Goal: Information Seeking & Learning: Learn about a topic

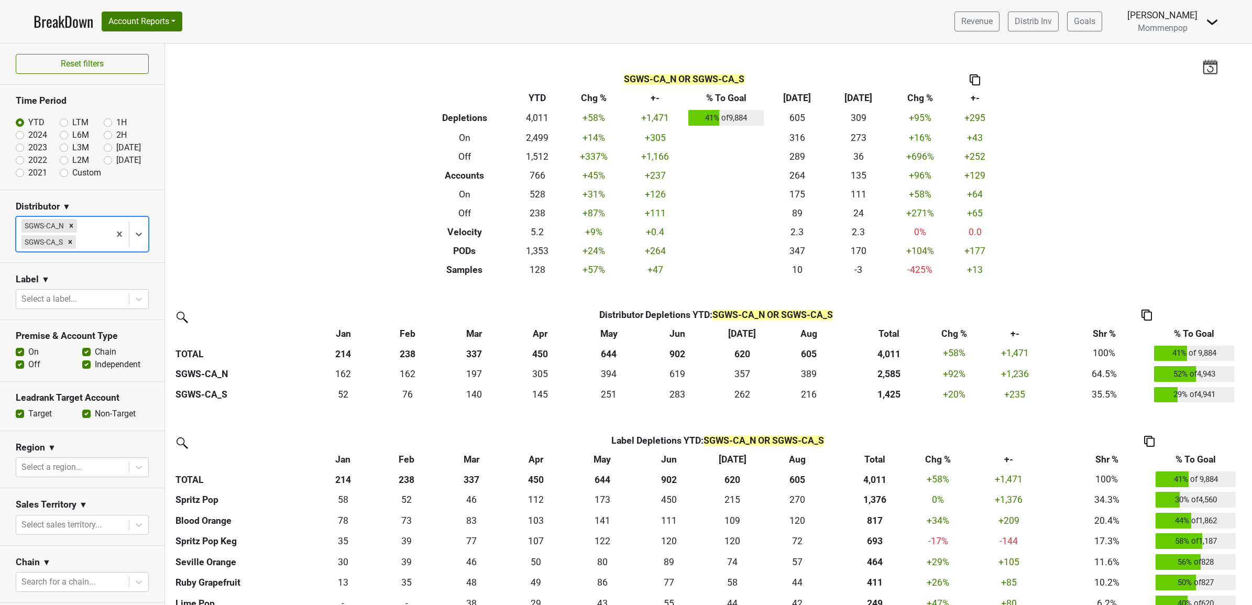
scroll to position [92, 0]
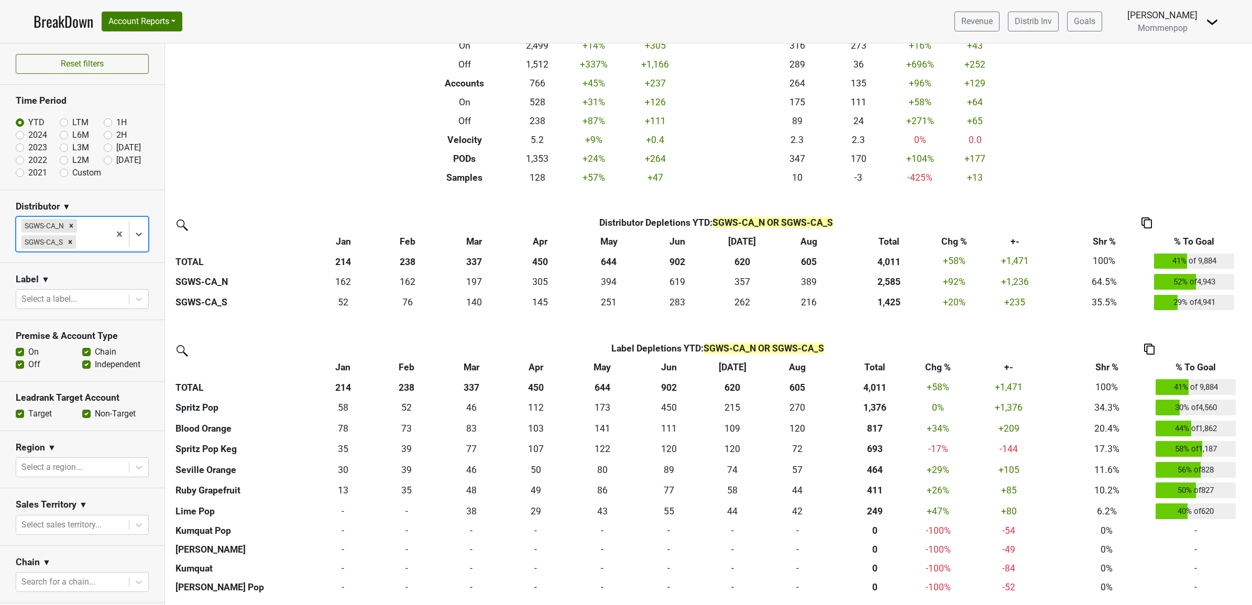
click at [1015, 239] on th "+-" at bounding box center [1014, 241] width 83 height 19
click at [95, 355] on label "Chain" at bounding box center [105, 352] width 21 height 13
click at [82, 355] on input "Chain" at bounding box center [86, 351] width 8 height 10
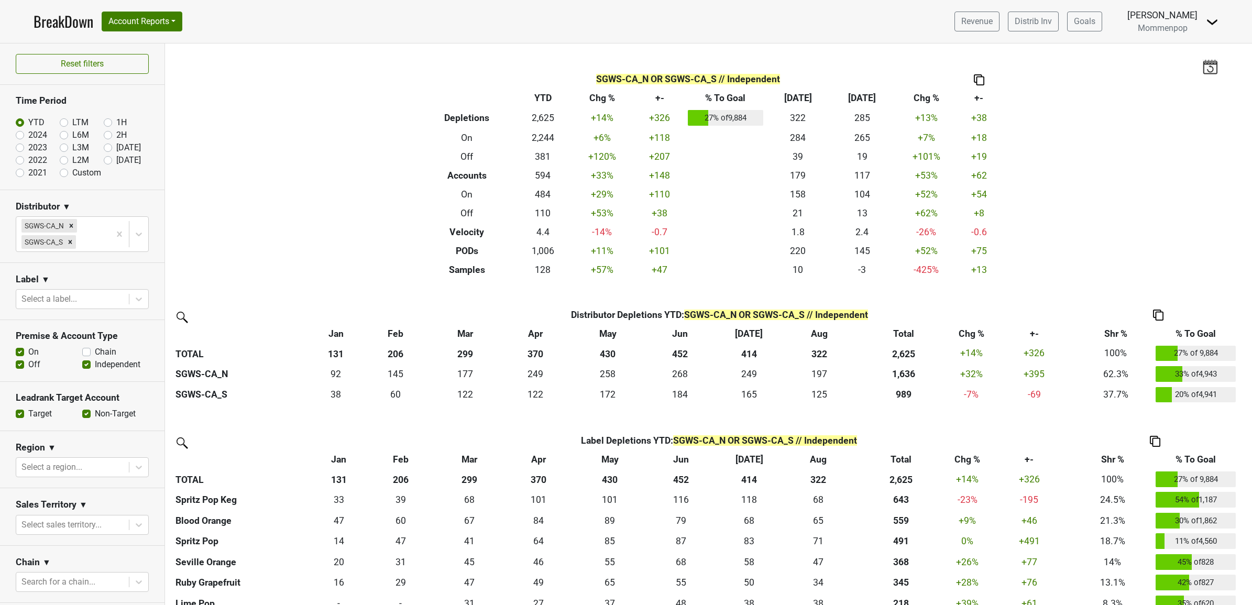
drag, startPoint x: 82, startPoint y: 357, endPoint x: 82, endPoint y: 367, distance: 10.5
click at [95, 357] on label "Chain" at bounding box center [105, 352] width 21 height 13
click at [82, 356] on input "Chain" at bounding box center [86, 351] width 8 height 10
checkbox input "true"
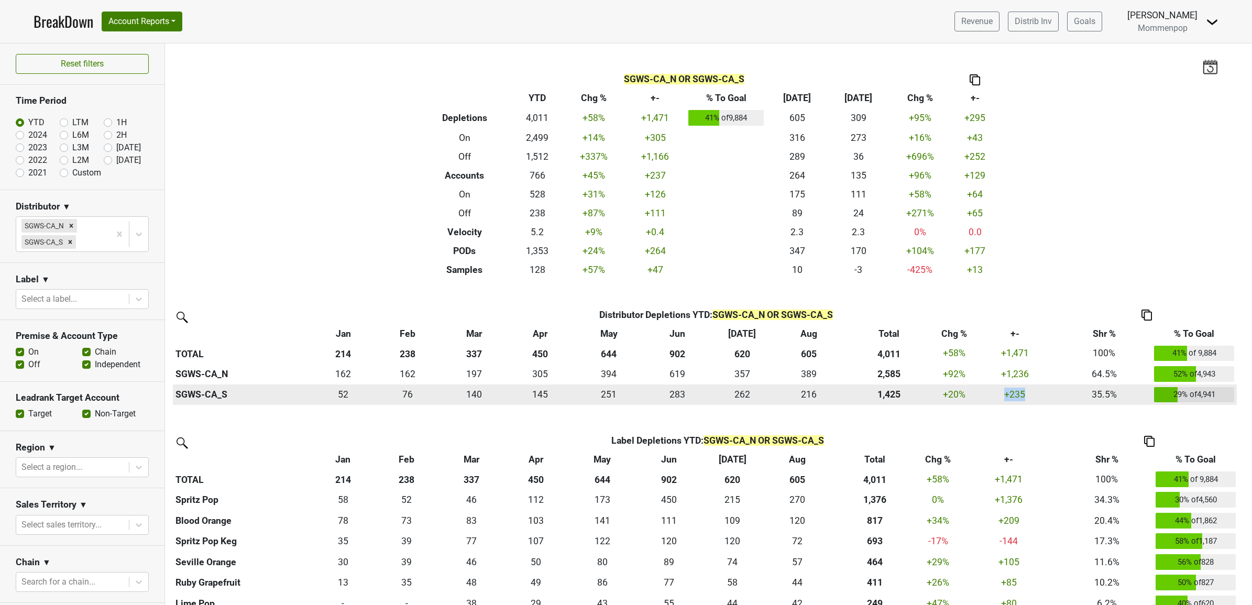
drag, startPoint x: 1028, startPoint y: 398, endPoint x: 999, endPoint y: 396, distance: 29.4
click at [999, 396] on div "235.33899999999994 +235" at bounding box center [1015, 395] width 78 height 14
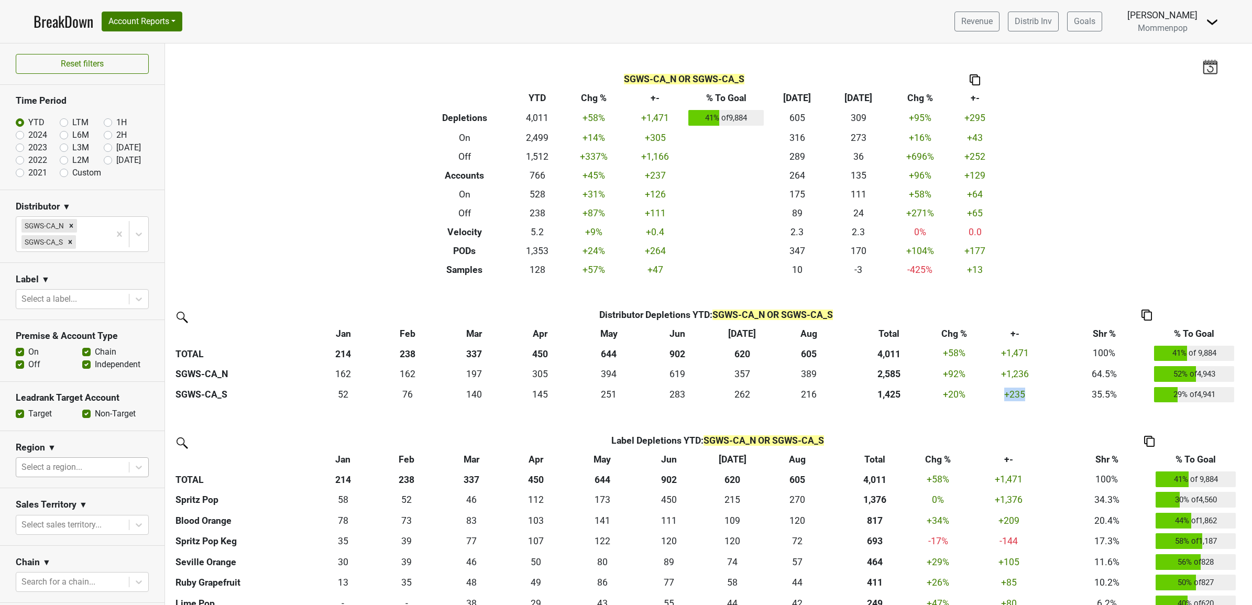
scroll to position [131, 0]
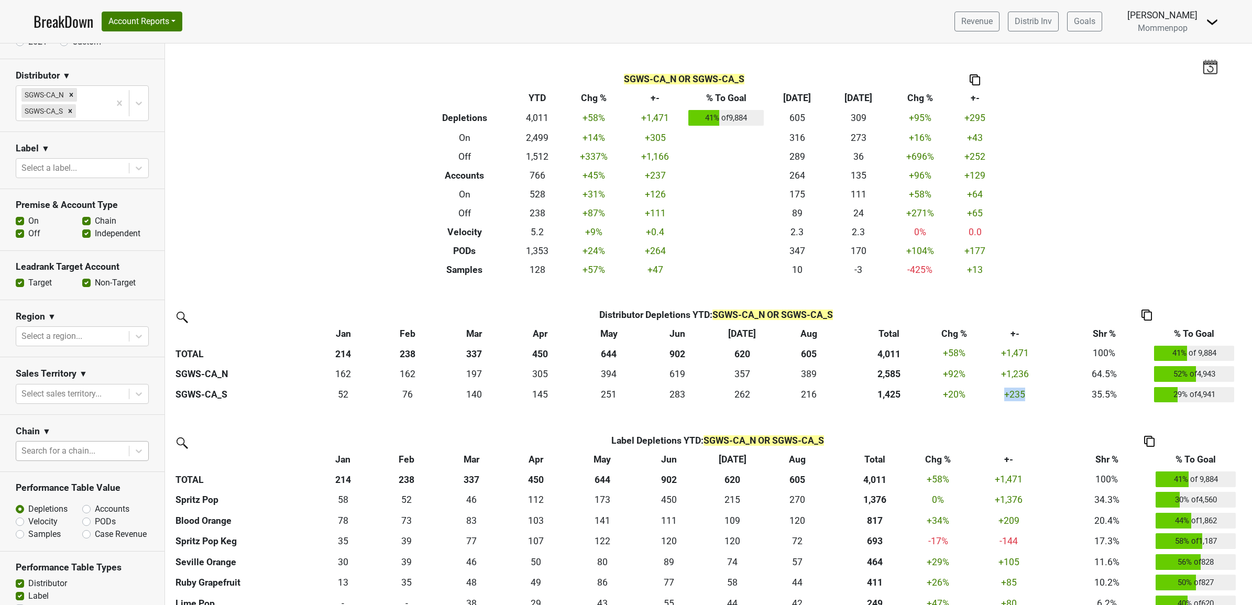
click at [59, 455] on div at bounding box center [72, 451] width 102 height 15
type input "whol"
click at [64, 507] on div "Whole Foods Market" at bounding box center [77, 504] width 123 height 21
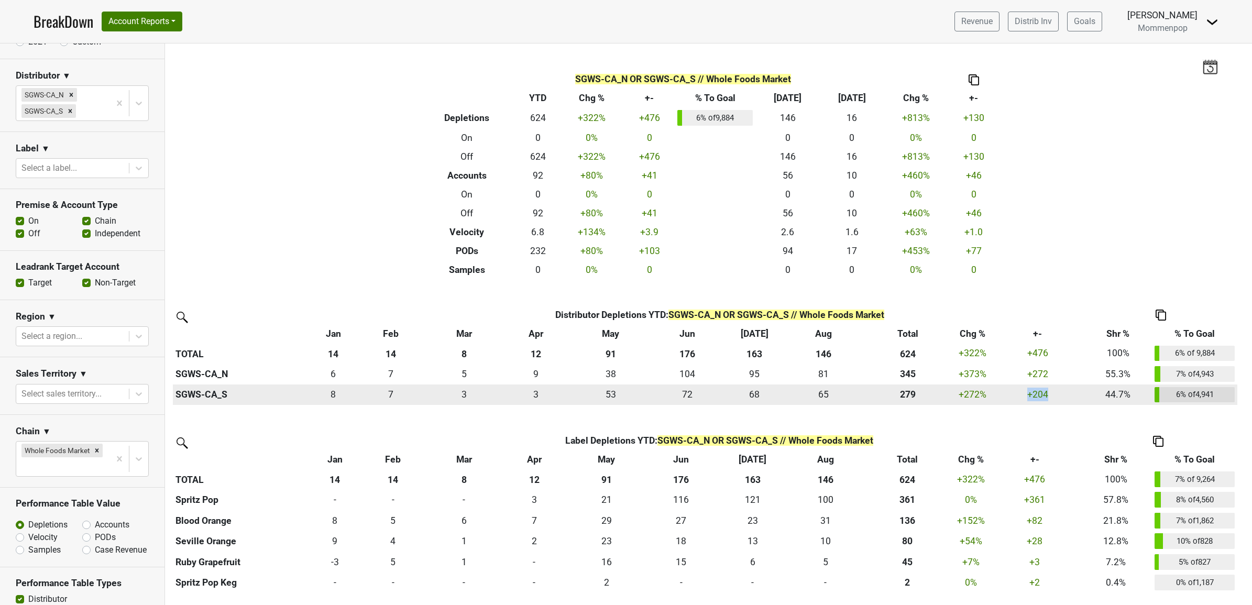
drag, startPoint x: 1024, startPoint y: 394, endPoint x: 1058, endPoint y: 396, distance: 34.1
click at [1058, 396] on div "204.187 +204" at bounding box center [1037, 395] width 87 height 14
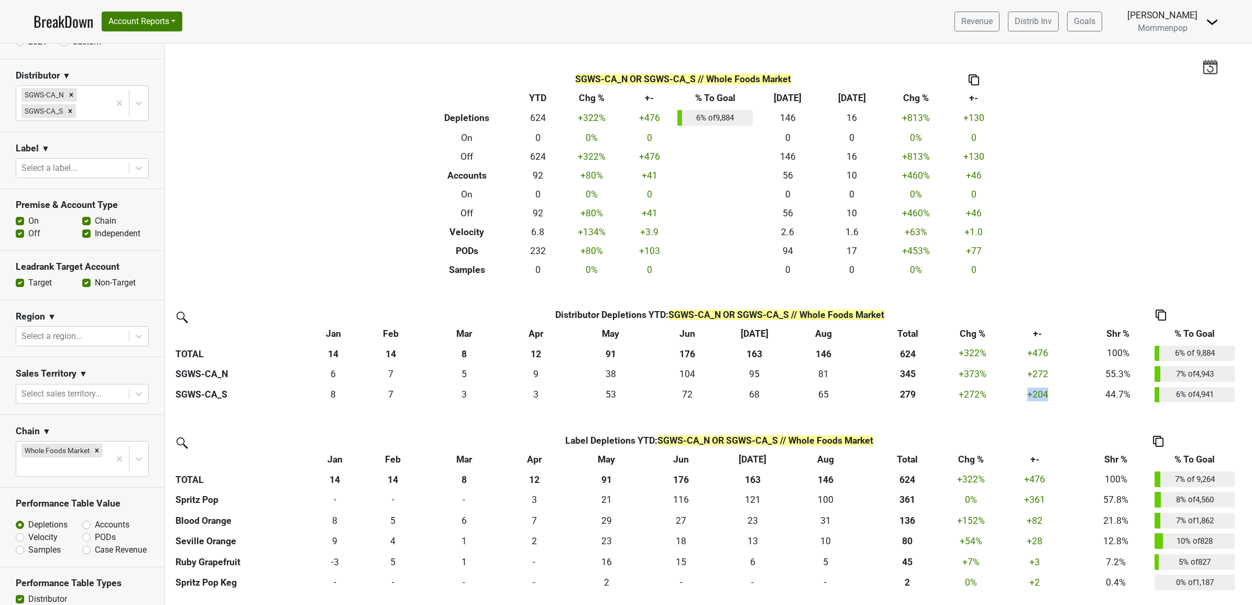
click at [28, 234] on label "Off" at bounding box center [34, 233] width 12 height 13
click at [20, 234] on input "Off" at bounding box center [20, 232] width 8 height 10
checkbox input "false"
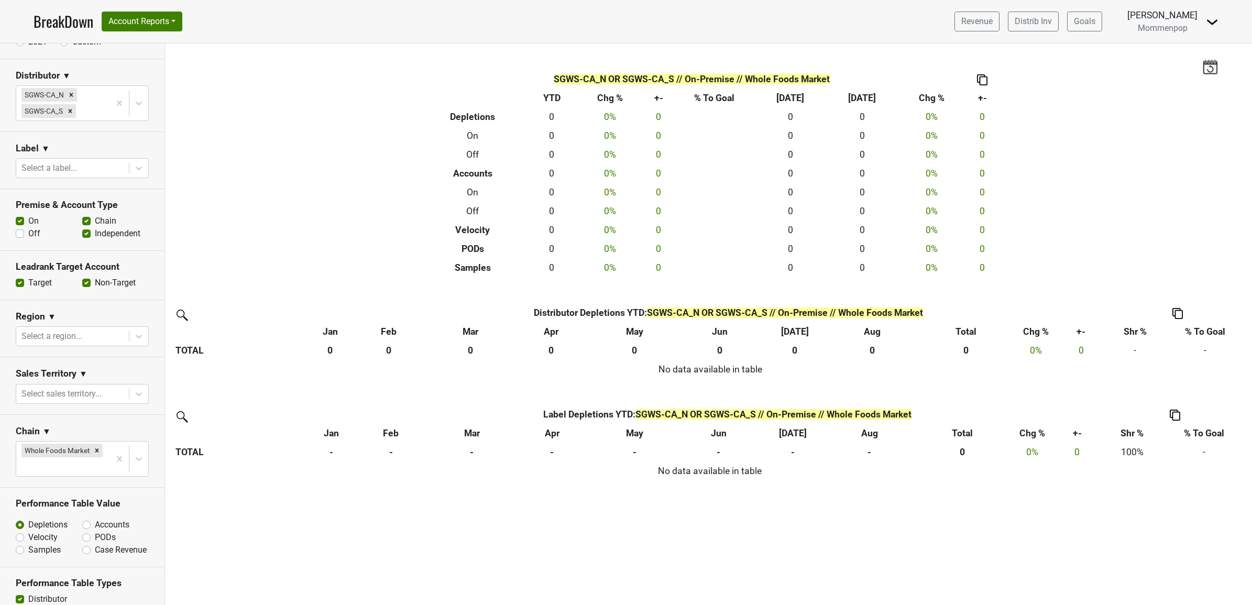
click at [95, 223] on label "Chain" at bounding box center [105, 221] width 21 height 13
click at [83, 223] on input "Chain" at bounding box center [86, 220] width 8 height 10
checkbox input "false"
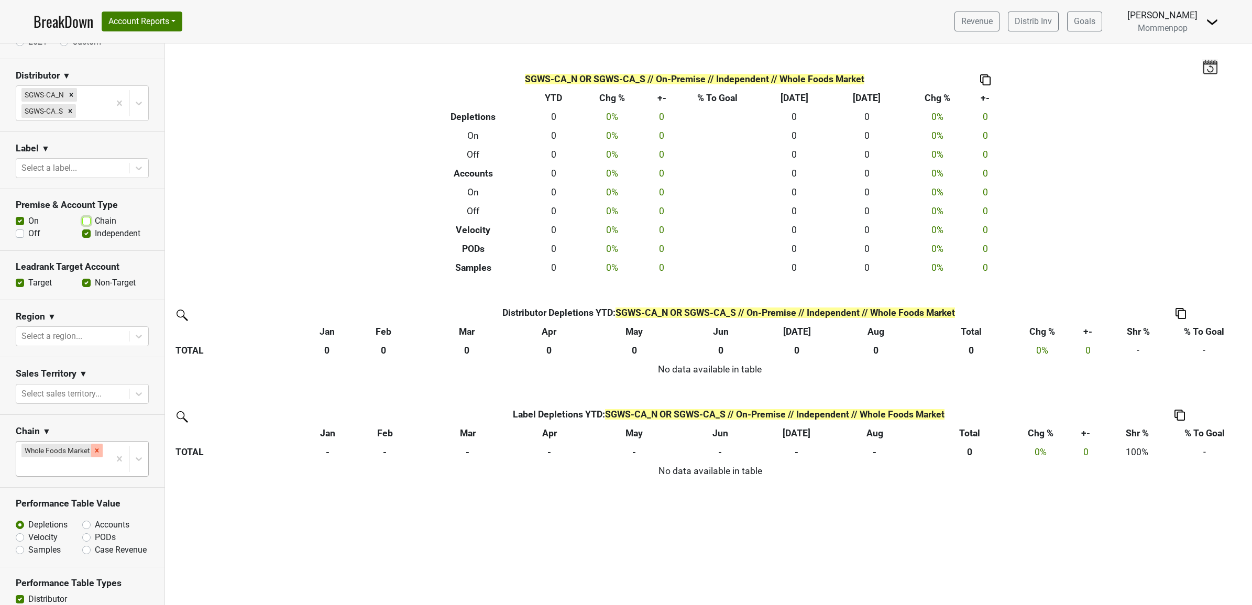
click at [91, 450] on div "Remove Whole Foods Market" at bounding box center [97, 451] width 12 height 14
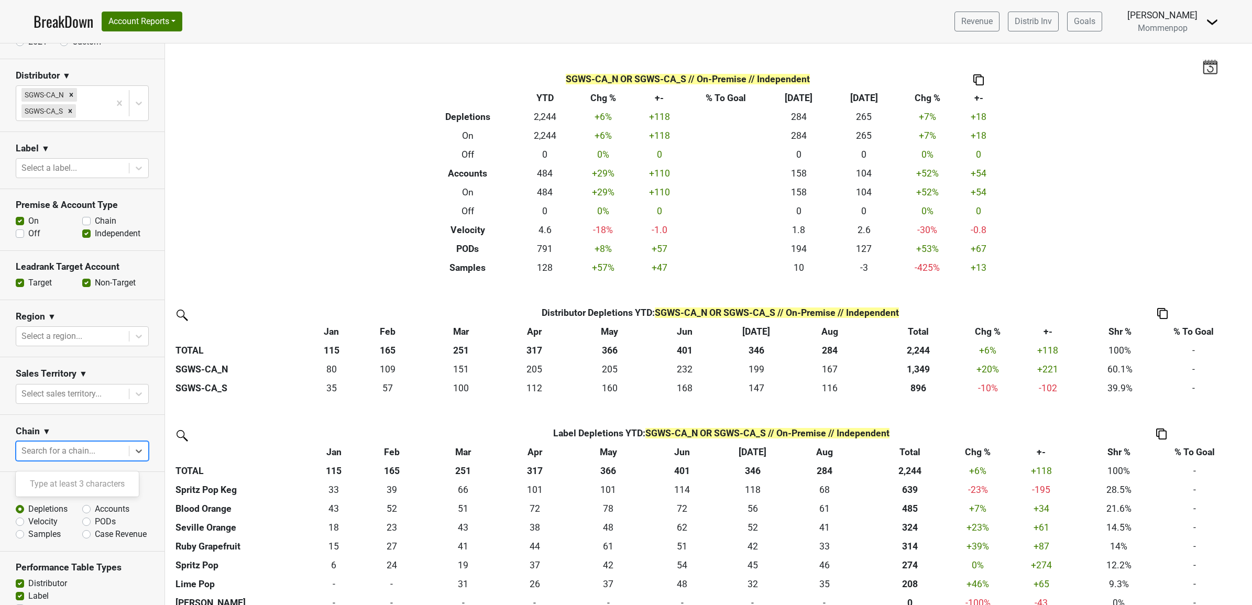
click at [77, 449] on div at bounding box center [72, 451] width 102 height 15
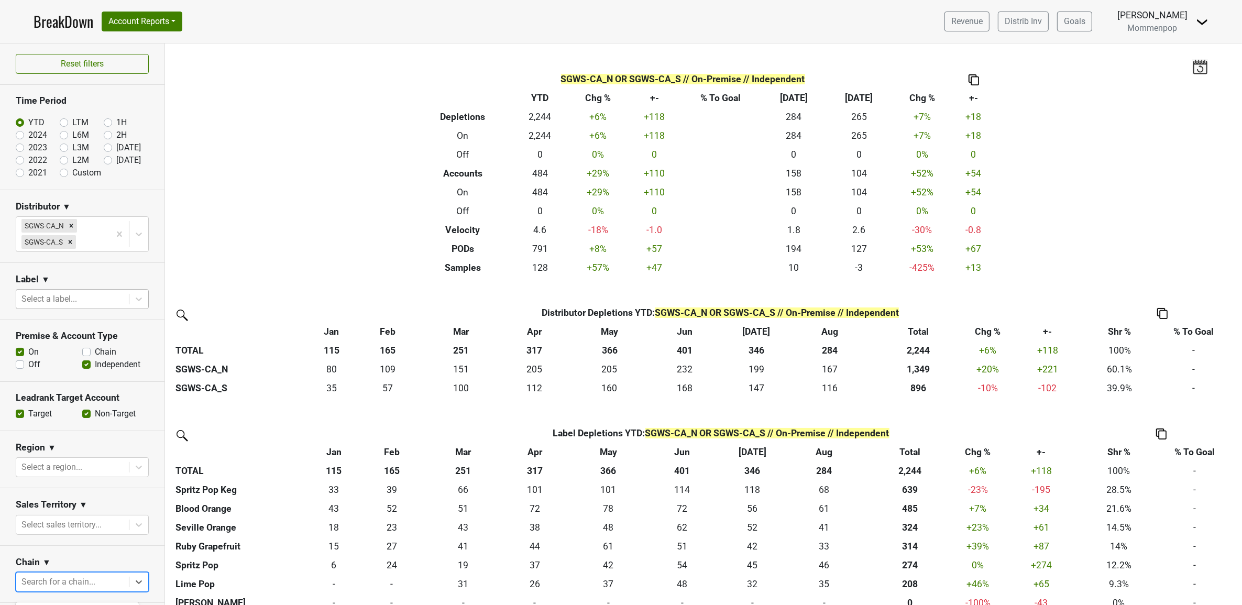
click at [61, 302] on div at bounding box center [72, 299] width 102 height 15
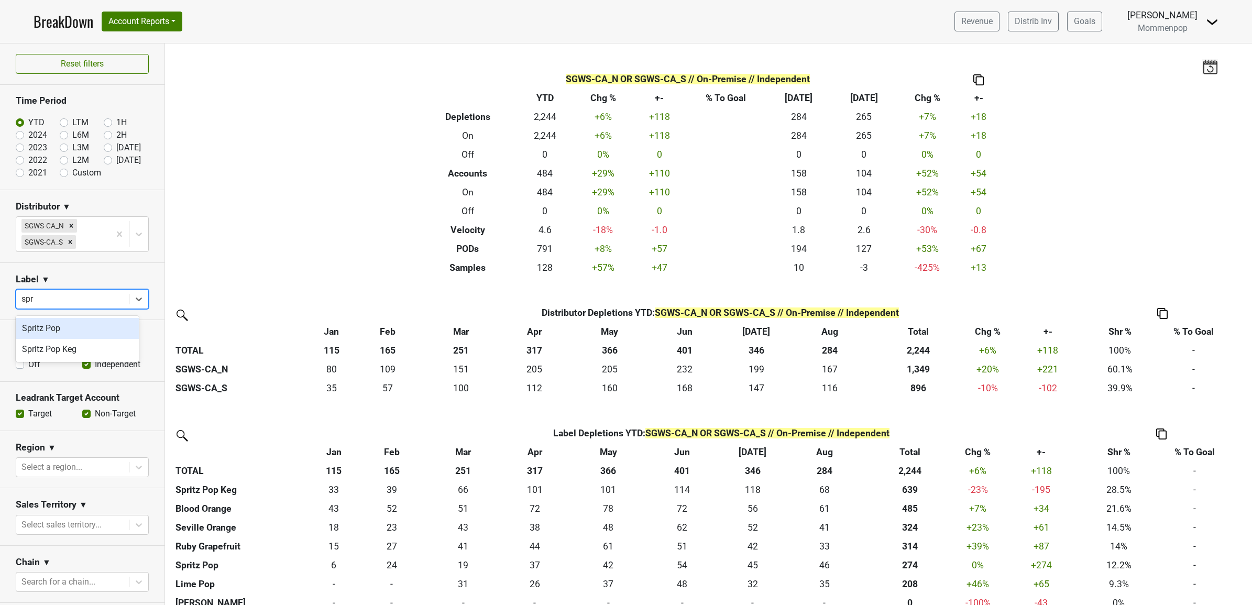
type input "spri"
click at [50, 329] on div "Spritz Pop" at bounding box center [77, 328] width 123 height 21
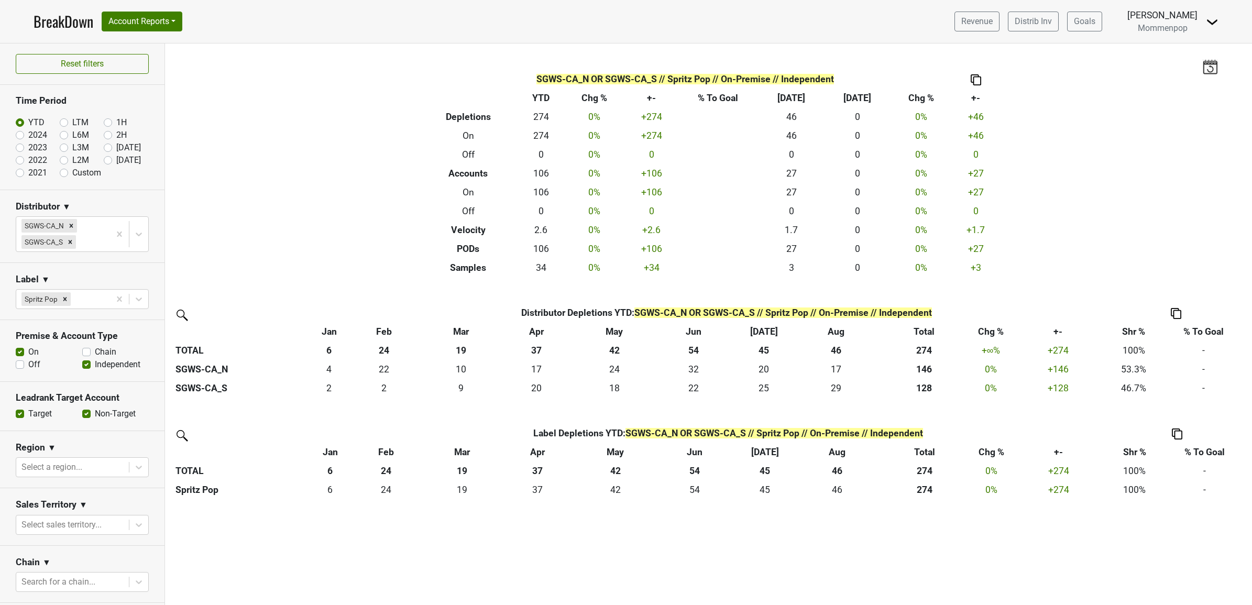
click at [158, 9] on nav "BreakDown Account Reports SuperRanker Map Award Progress Chain Compliance CRM N…" at bounding box center [625, 21] width 1201 height 43
click at [165, 24] on button "Account Reports" at bounding box center [142, 22] width 81 height 20
click at [173, 48] on link "SuperRanker" at bounding box center [148, 45] width 93 height 17
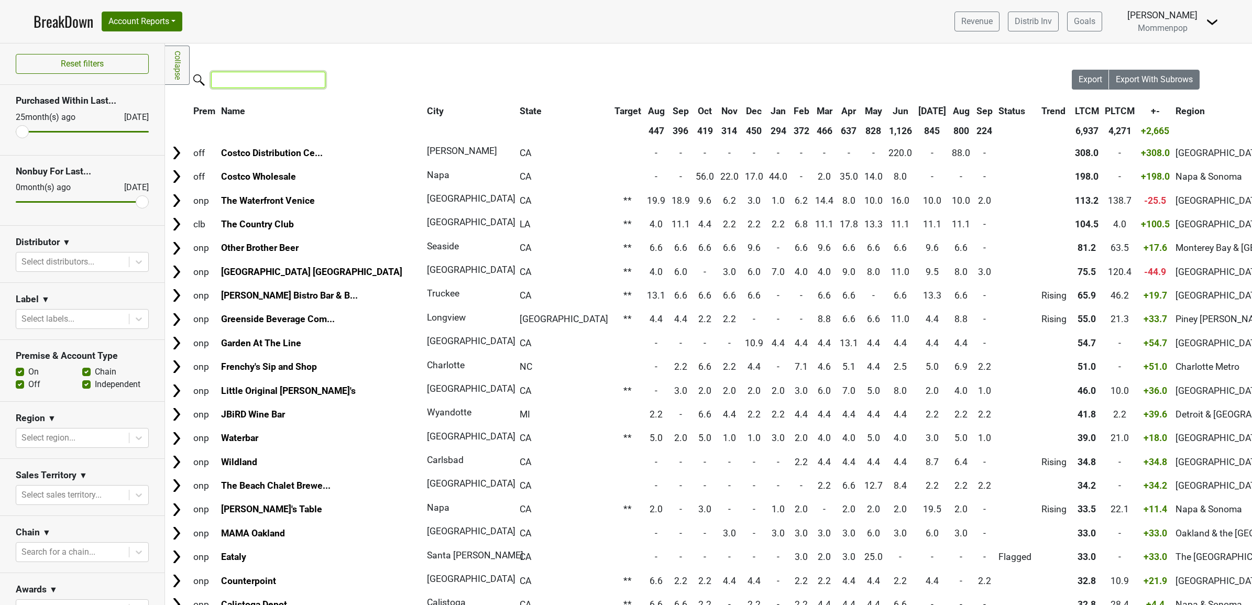
click at [268, 79] on input "search" at bounding box center [268, 80] width 114 height 16
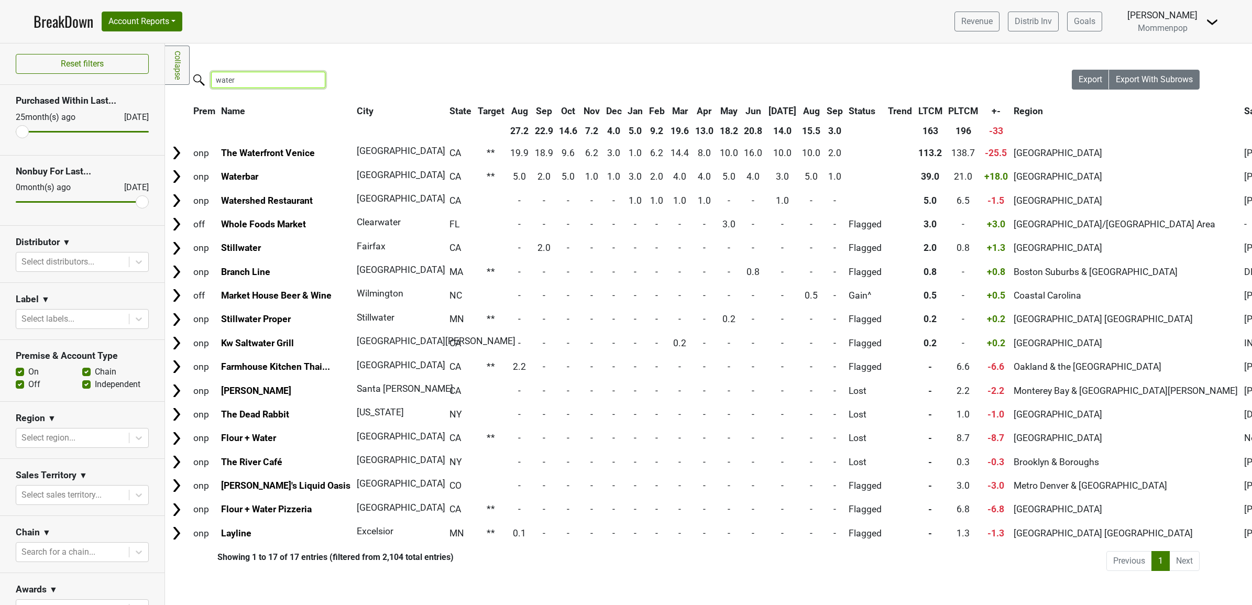
type input "water"
